Goal: Task Accomplishment & Management: Use online tool/utility

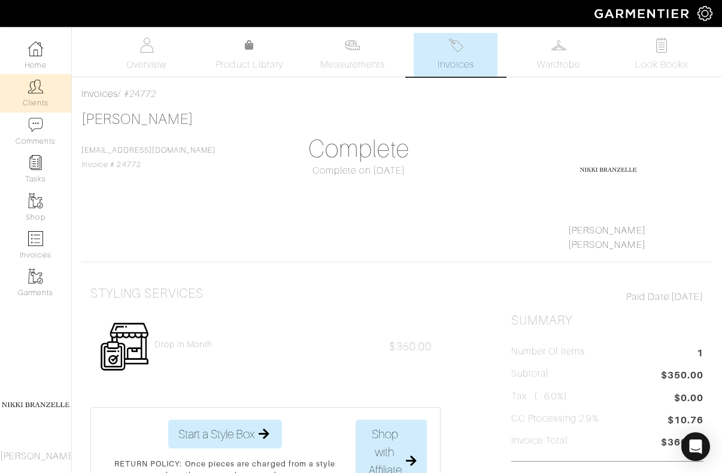
click at [47, 90] on link "Clients" at bounding box center [35, 93] width 71 height 38
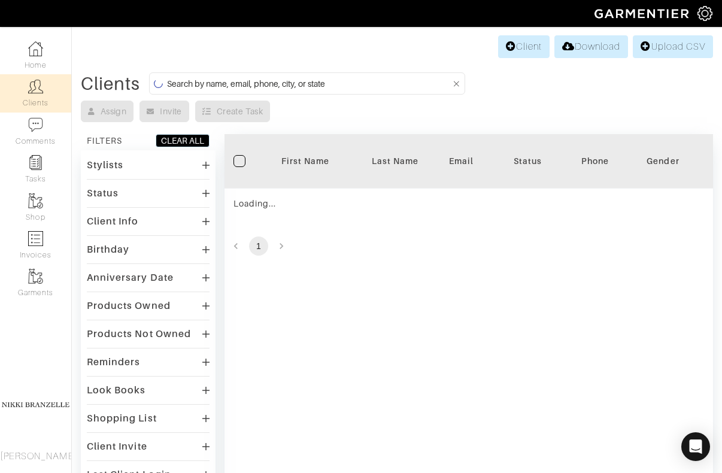
click at [239, 85] on input at bounding box center [309, 83] width 284 height 15
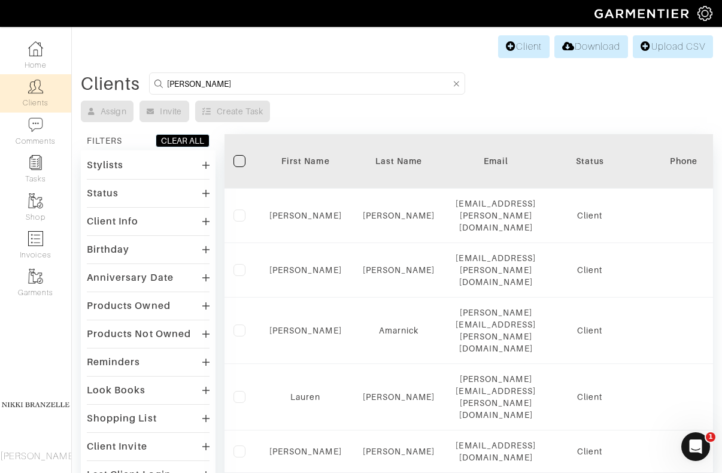
type input "leslie"
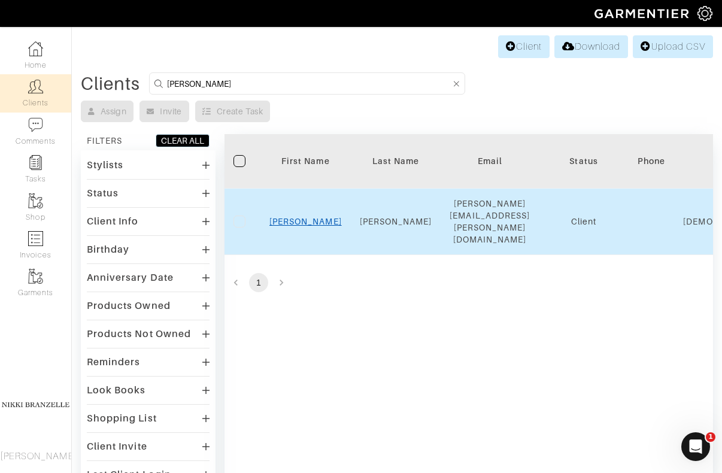
click at [297, 217] on link "Leslie" at bounding box center [305, 222] width 72 height 10
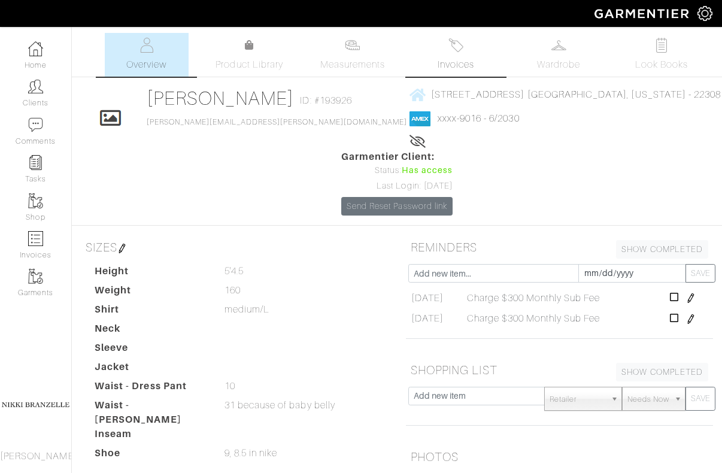
click at [449, 63] on span "Invoices" at bounding box center [456, 64] width 37 height 14
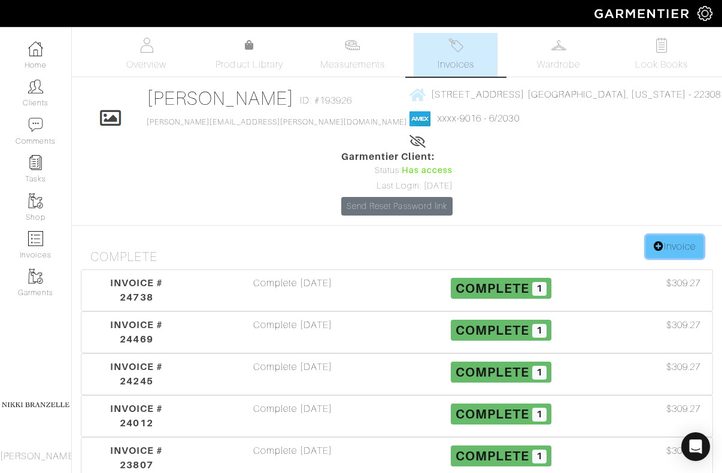
click at [662, 235] on link "Invoice" at bounding box center [674, 246] width 57 height 23
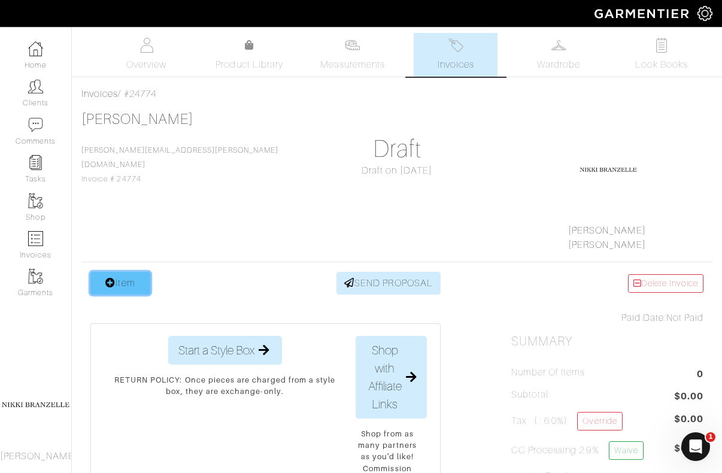
click at [129, 281] on link "Item" at bounding box center [120, 283] width 60 height 23
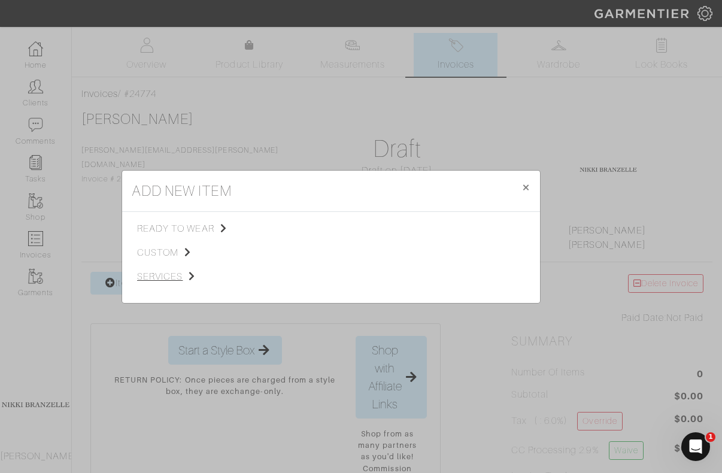
click at [171, 276] on span "services" at bounding box center [197, 276] width 120 height 14
click at [302, 223] on span "Styling Service" at bounding box center [304, 228] width 59 height 10
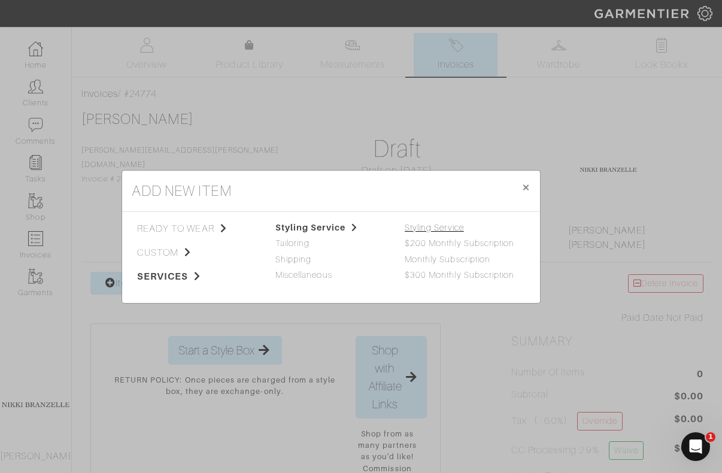
click at [427, 226] on link "Styling Service" at bounding box center [434, 228] width 59 height 10
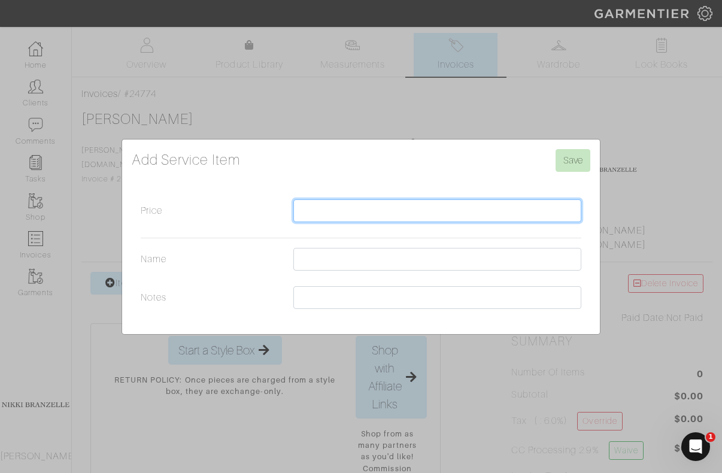
click at [421, 207] on input "Price" at bounding box center [437, 210] width 288 height 23
type input "500"
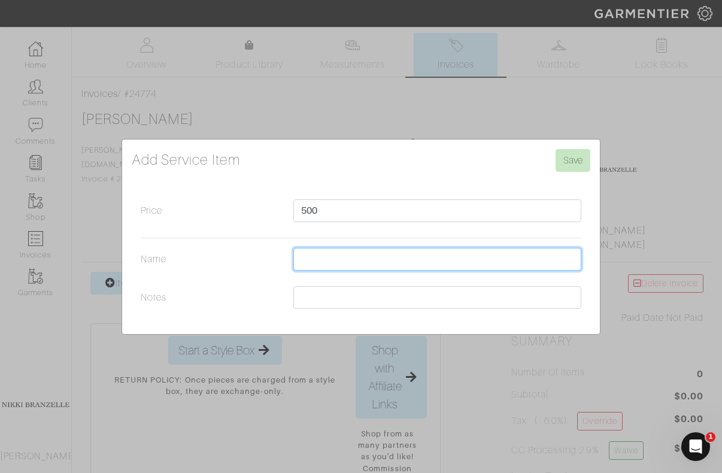
click at [384, 268] on input "Name" at bounding box center [437, 259] width 288 height 23
type input "In-Person Appointment"
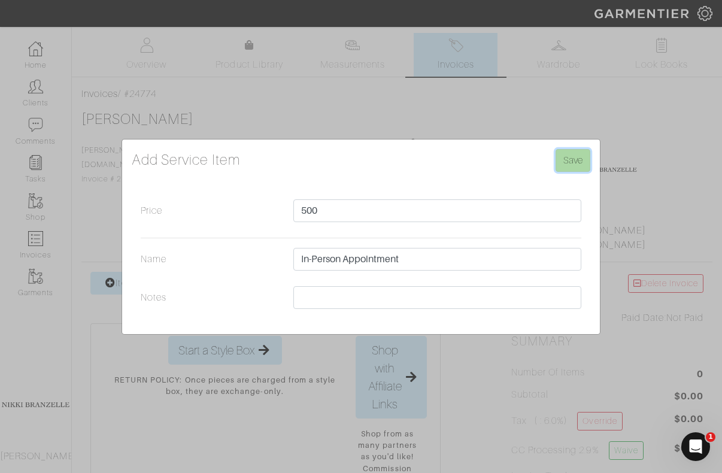
click at [580, 156] on input "Save" at bounding box center [573, 160] width 35 height 23
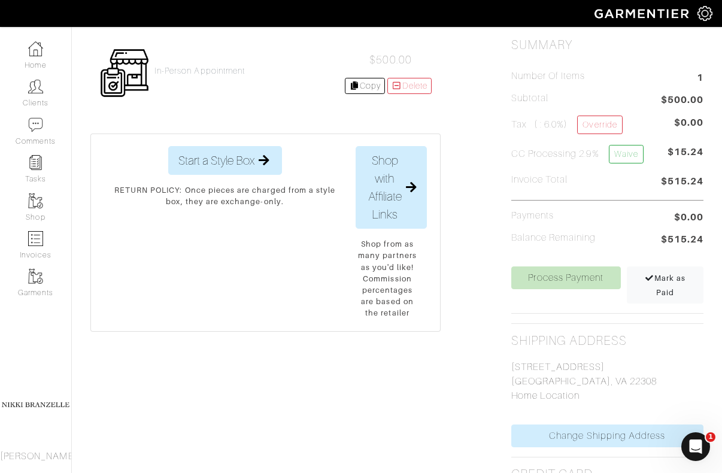
scroll to position [320, 0]
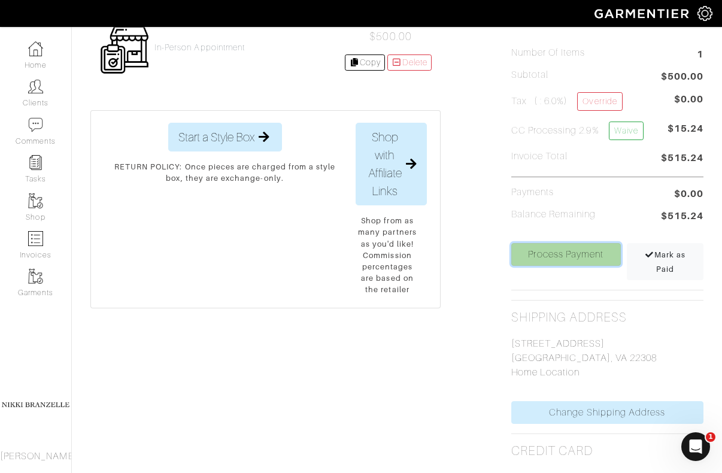
click at [570, 254] on link "Process Payment" at bounding box center [566, 254] width 110 height 23
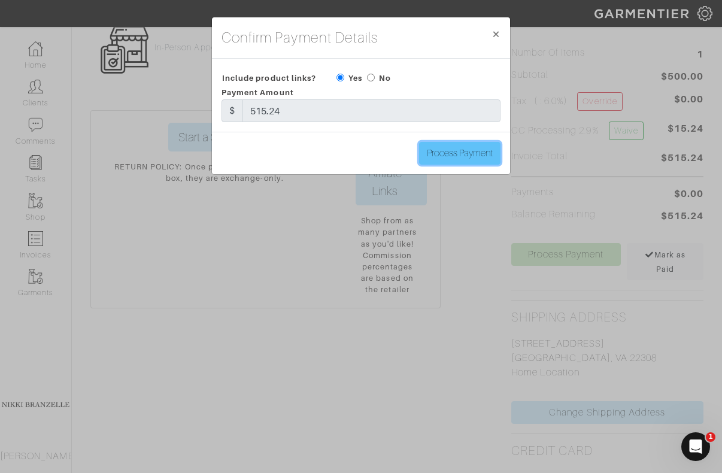
click at [484, 157] on input "Process Payment" at bounding box center [459, 153] width 81 height 23
type input "Process Payment"
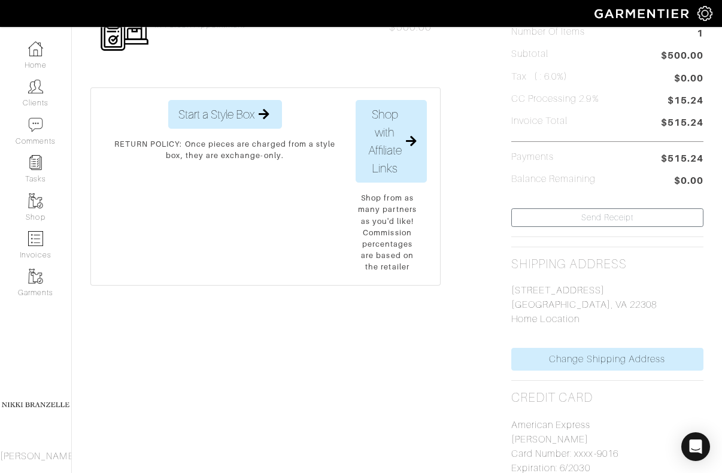
scroll to position [0, 0]
